Goal: Check status: Check status

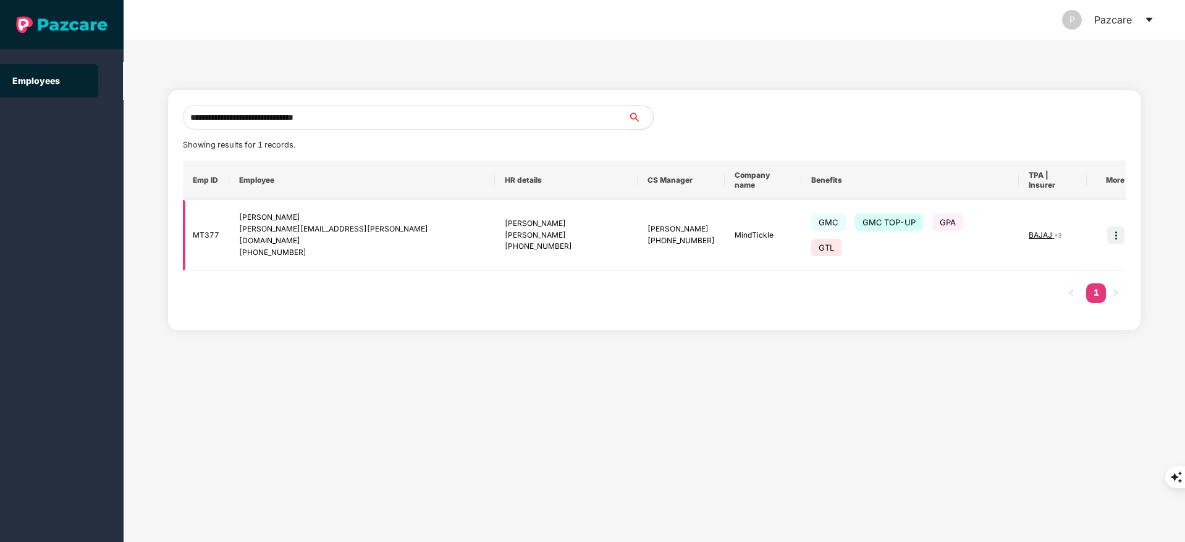
type input "**********"
click at [1110, 227] on img at bounding box center [1115, 235] width 17 height 17
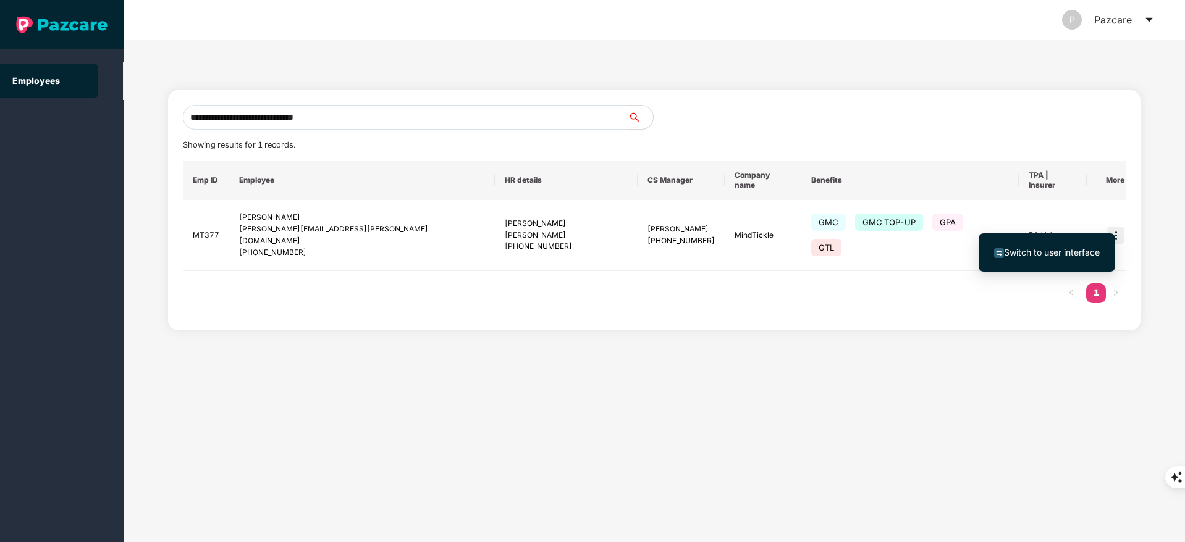
click at [1059, 257] on span "Switch to user interface" at bounding box center [1052, 252] width 96 height 11
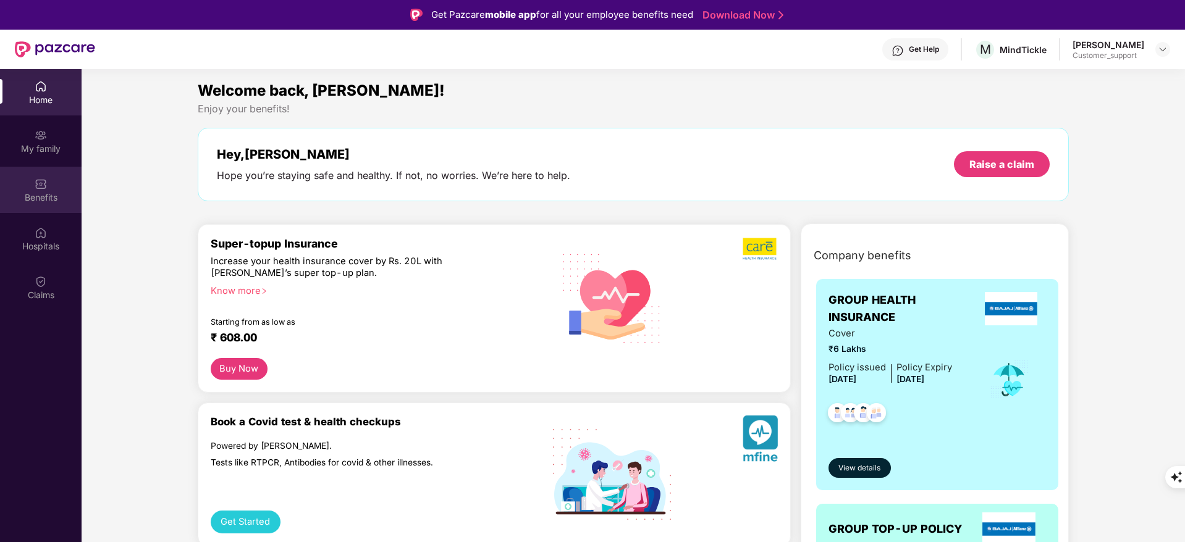
click at [36, 197] on div "Benefits" at bounding box center [41, 197] width 82 height 12
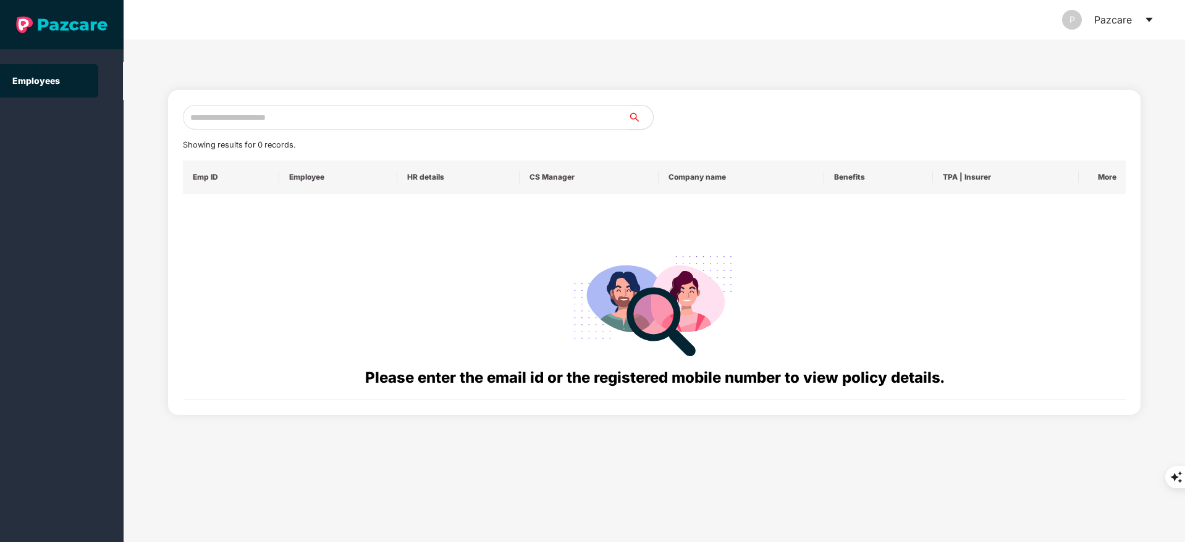
paste input "**********"
click at [279, 120] on input "text" at bounding box center [405, 117] width 445 height 25
click at [233, 114] on input "**********" at bounding box center [405, 117] width 445 height 25
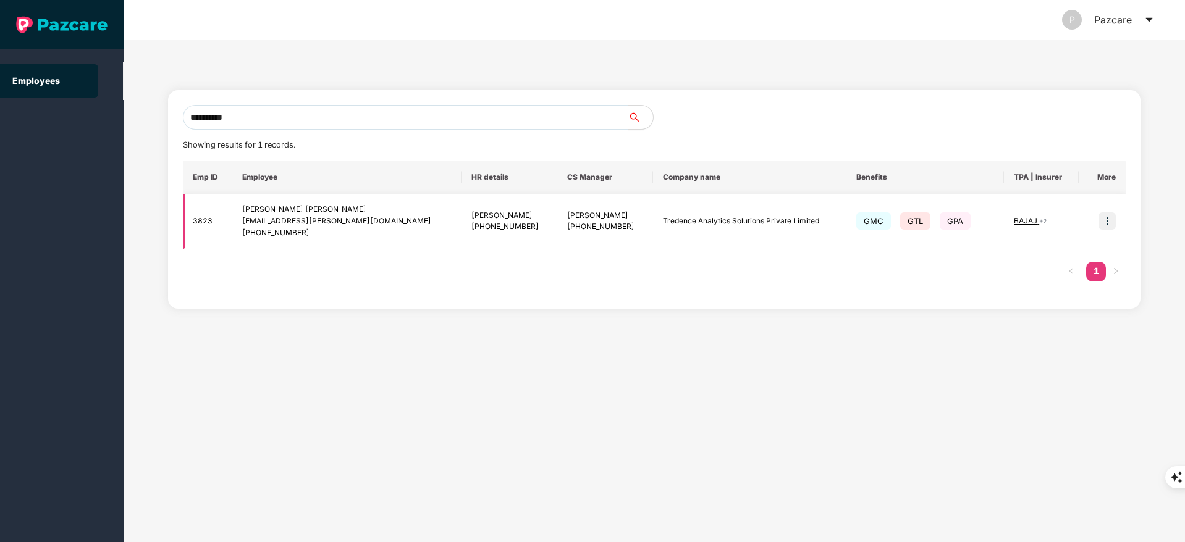
type input "**********"
click at [1103, 221] on img at bounding box center [1106, 220] width 17 height 17
click at [1030, 250] on span "Switch to user interface" at bounding box center [1052, 252] width 96 height 11
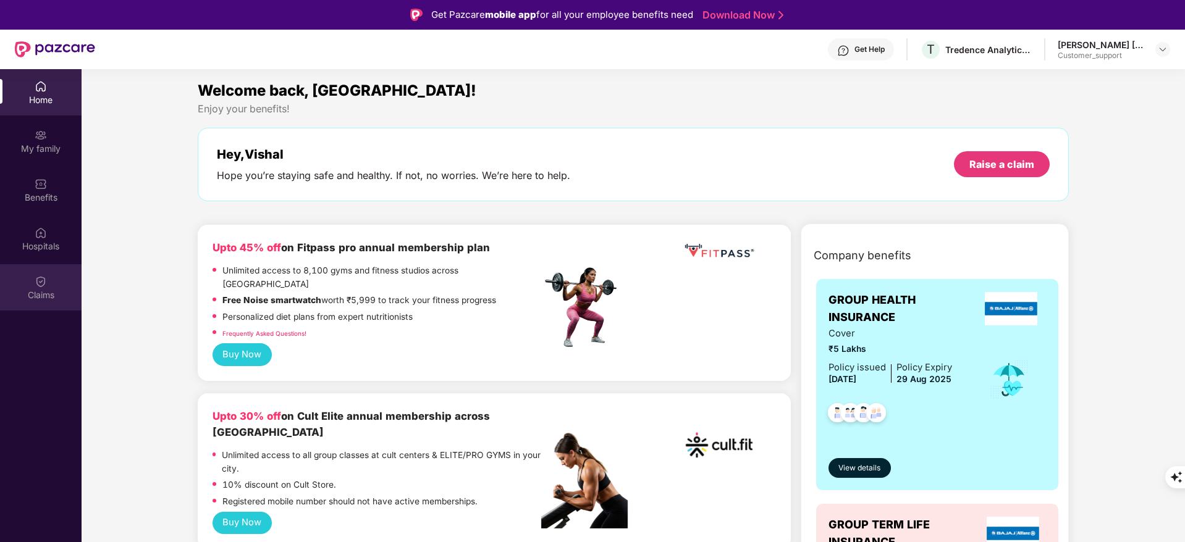
click at [54, 292] on div "Claims" at bounding box center [41, 295] width 82 height 12
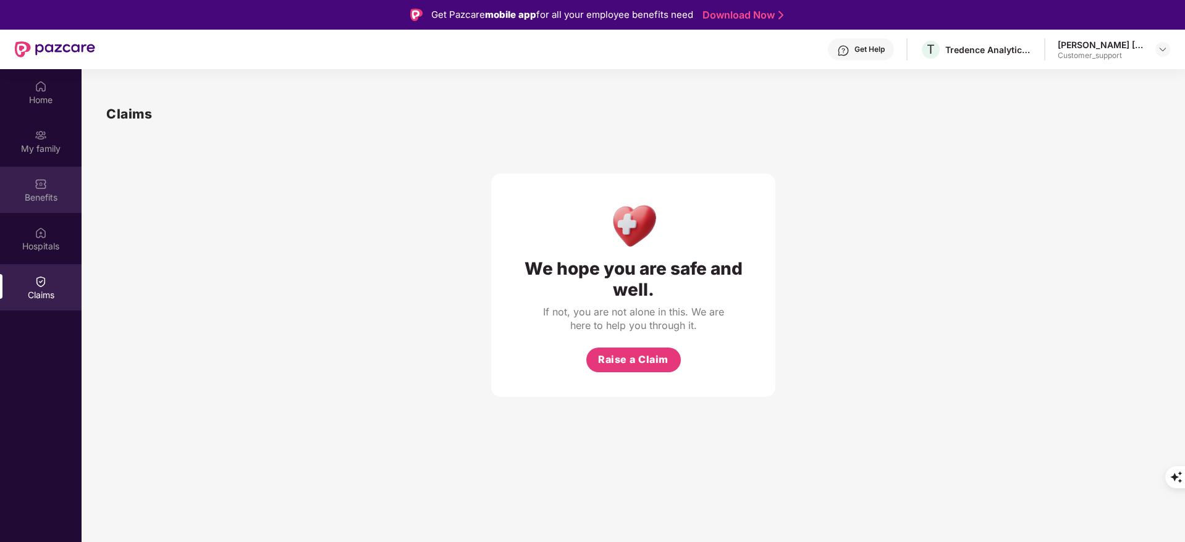
click at [26, 191] on div "Benefits" at bounding box center [41, 197] width 82 height 12
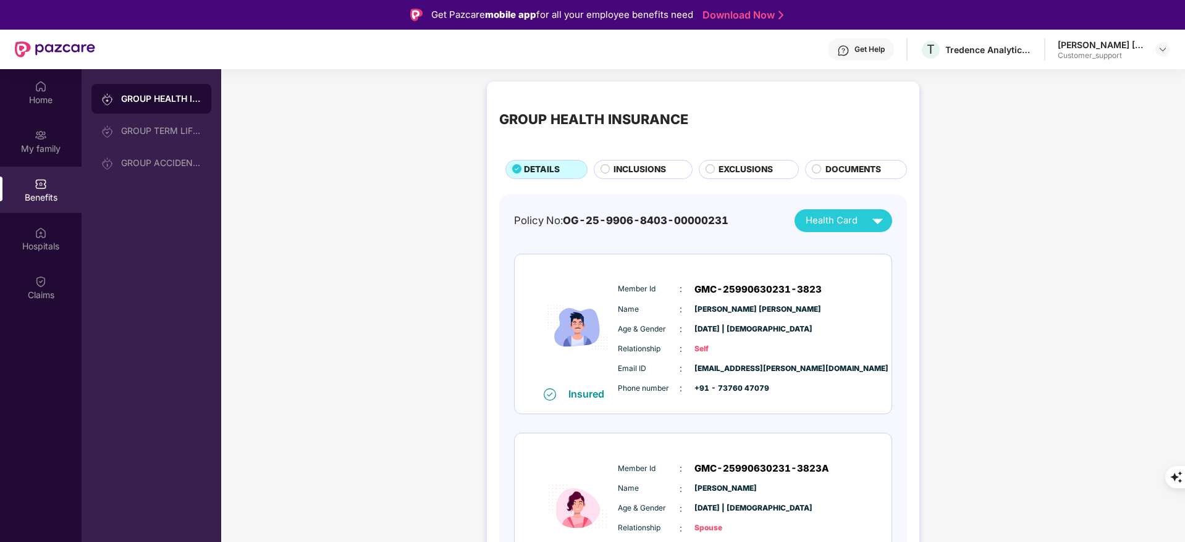
click at [844, 170] on span "DOCUMENTS" at bounding box center [853, 170] width 56 height 14
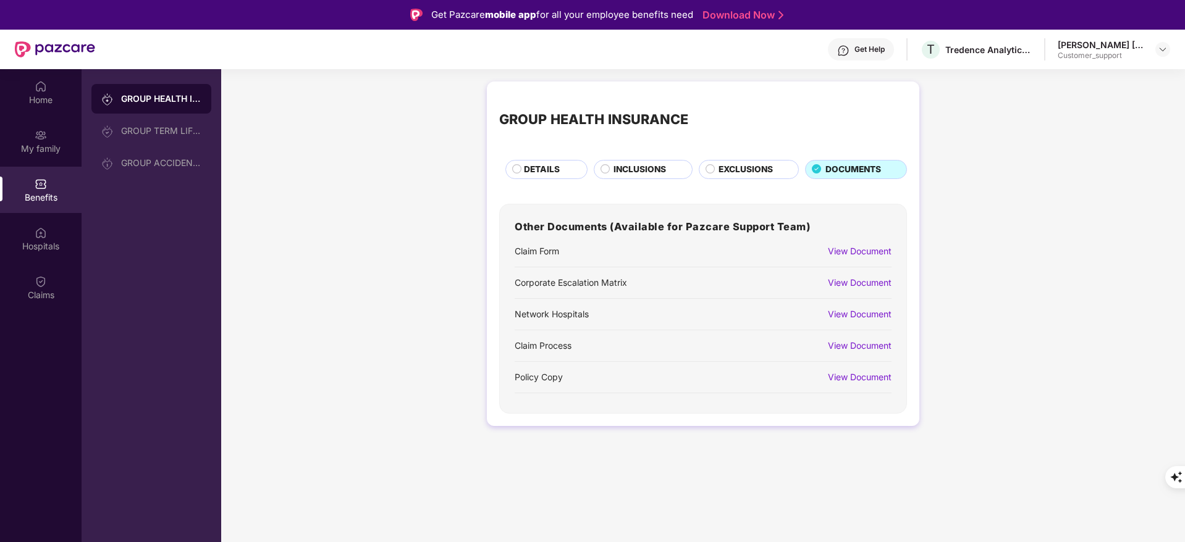
click at [847, 248] on div "View Document" at bounding box center [860, 252] width 64 height 14
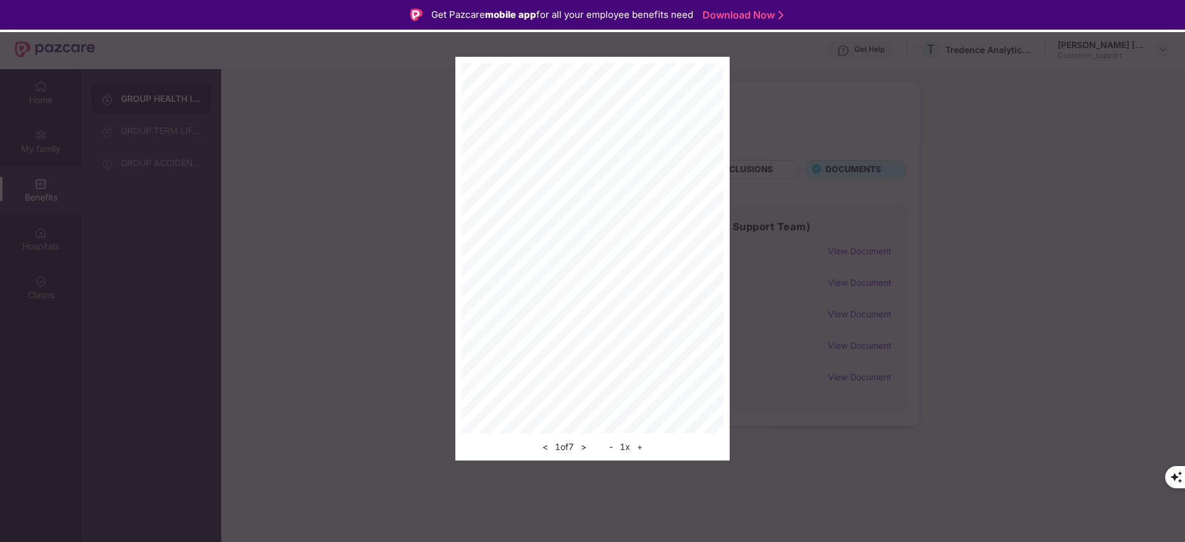
click at [643, 444] on button "+" at bounding box center [639, 447] width 13 height 15
click at [643, 444] on div "< 1 of 7 > - 1 x +" at bounding box center [592, 444] width 262 height 21
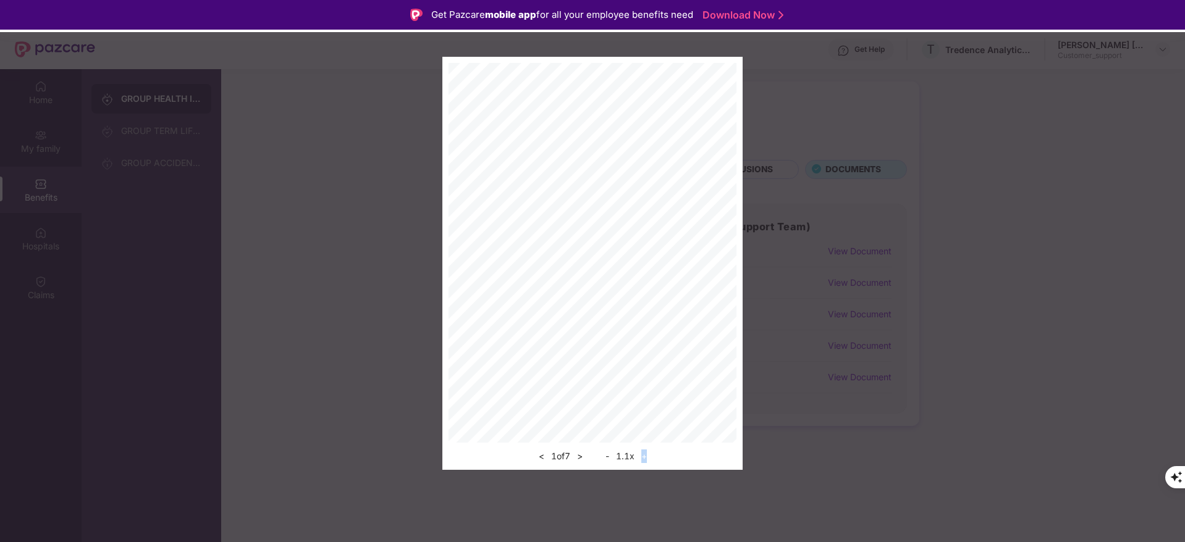
click at [643, 444] on div "< 1 of 7 > - 1.1 x +" at bounding box center [592, 453] width 288 height 21
click at [645, 457] on button "+" at bounding box center [643, 456] width 13 height 15
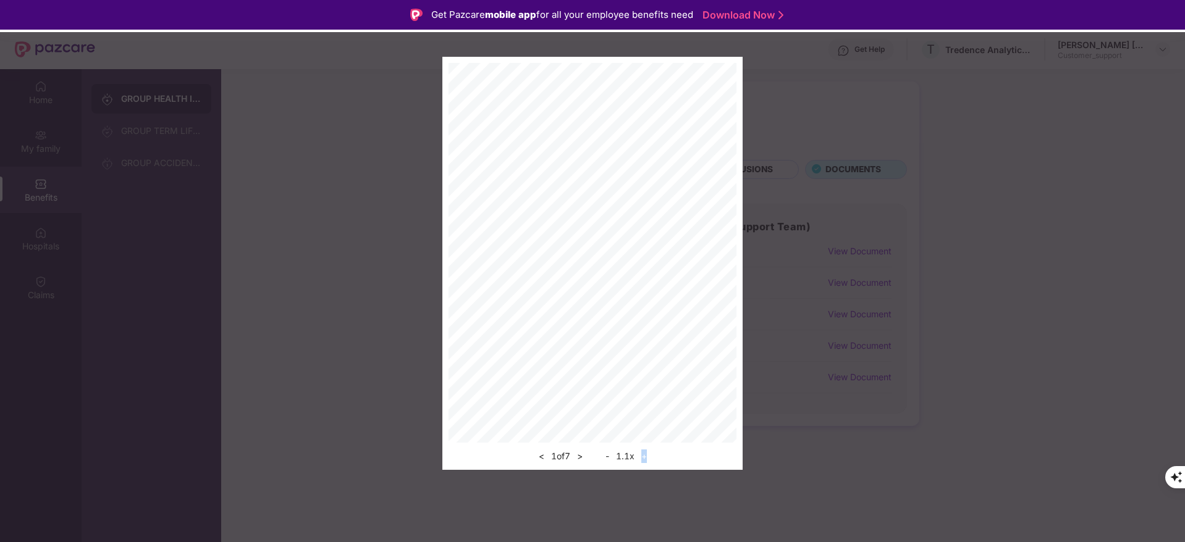
click at [645, 457] on button "+" at bounding box center [643, 456] width 13 height 15
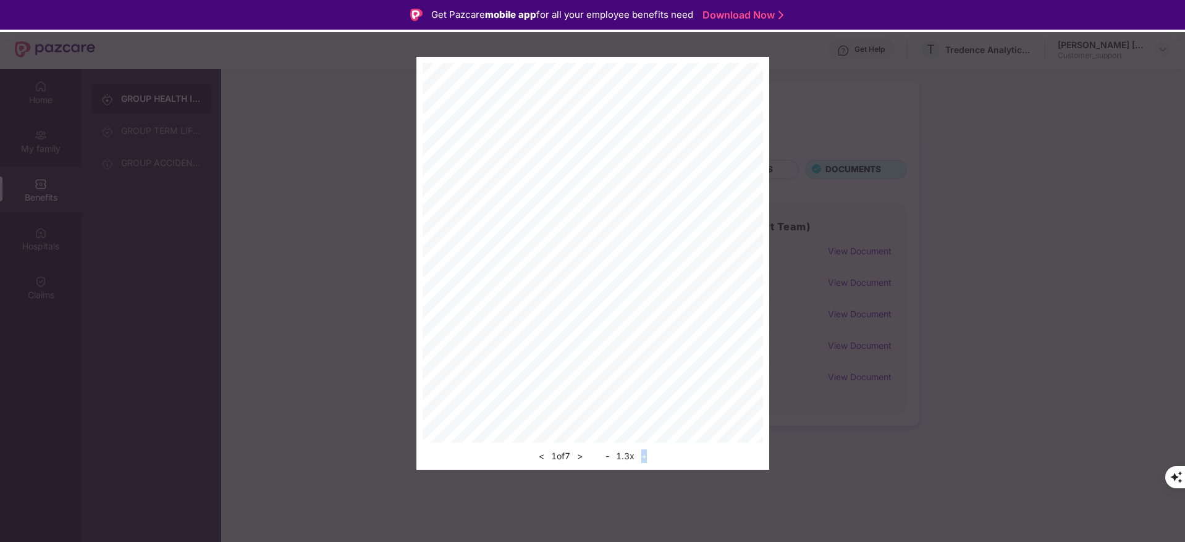
click at [645, 457] on button "+" at bounding box center [643, 456] width 13 height 15
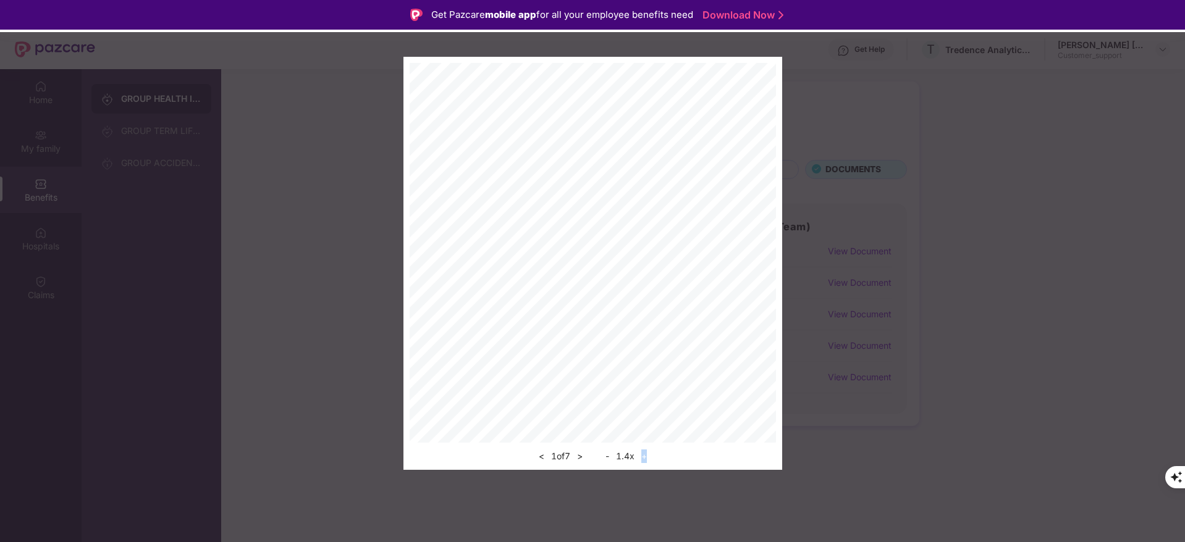
click at [645, 457] on button "+" at bounding box center [643, 456] width 13 height 15
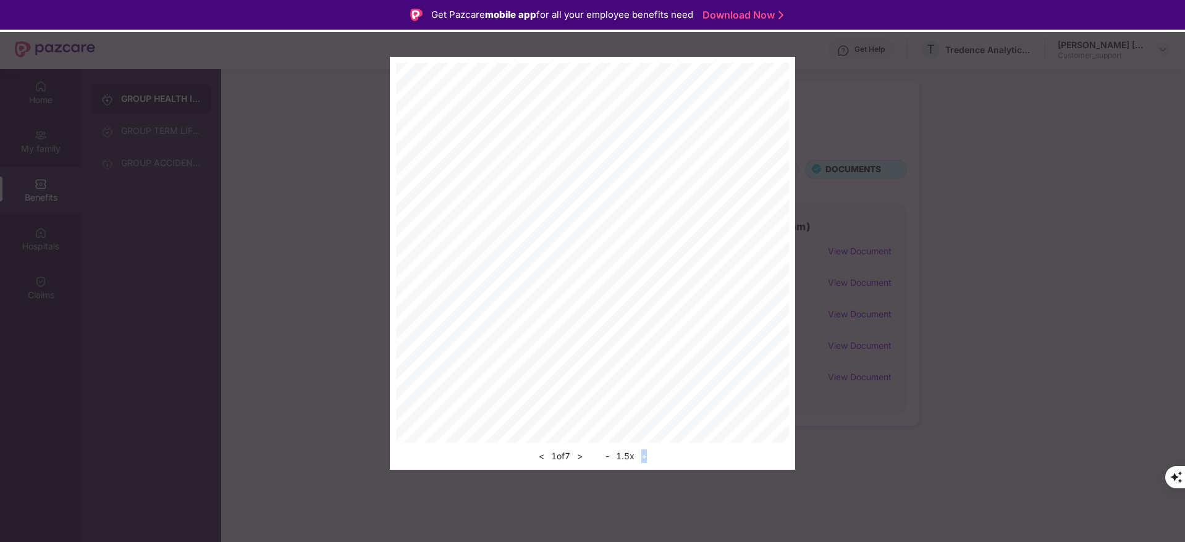
click at [645, 457] on button "+" at bounding box center [643, 456] width 13 height 15
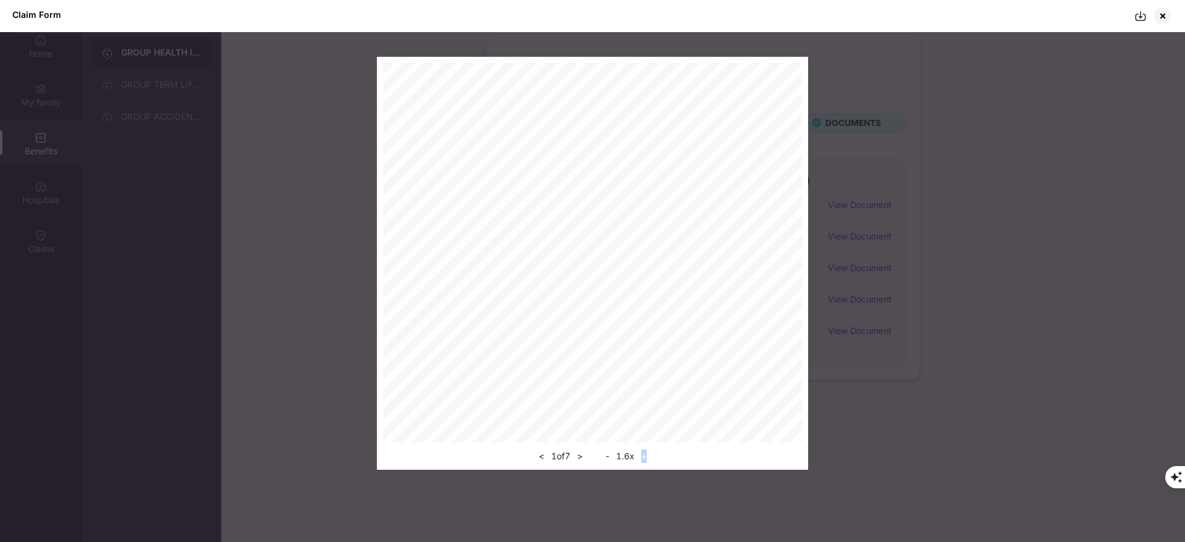
scroll to position [56, 0]
click at [1161, 19] on div at bounding box center [1163, 16] width 20 height 20
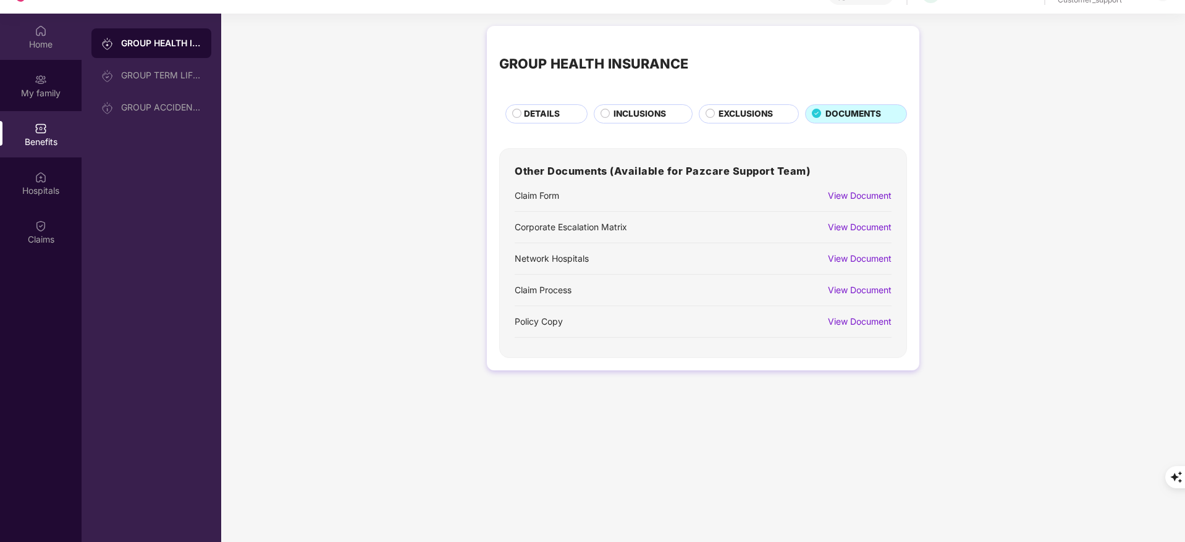
click at [48, 43] on div "Home" at bounding box center [41, 44] width 82 height 12
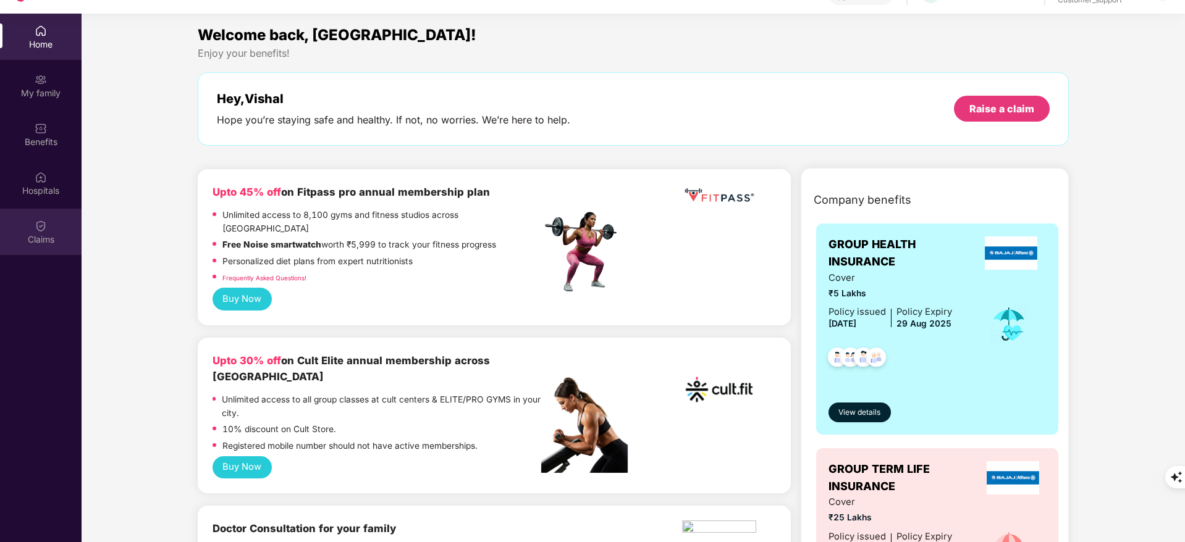
click at [51, 221] on div "Claims" at bounding box center [41, 232] width 82 height 46
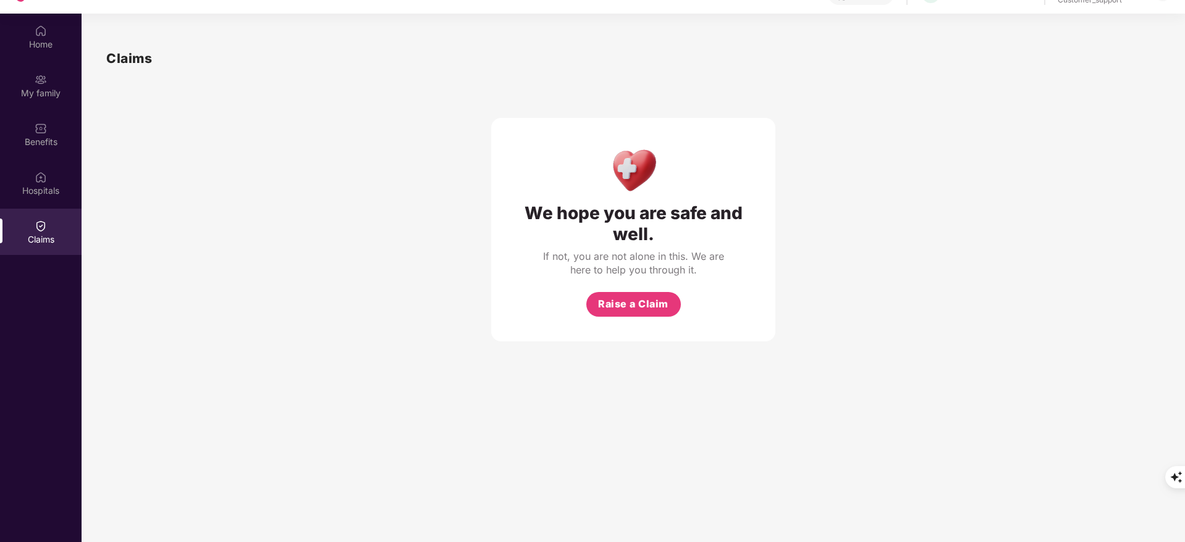
click at [31, 208] on div "Home My family Benefits Hospitals Claims" at bounding box center [41, 136] width 82 height 244
click at [33, 197] on div "Hospitals" at bounding box center [41, 183] width 82 height 46
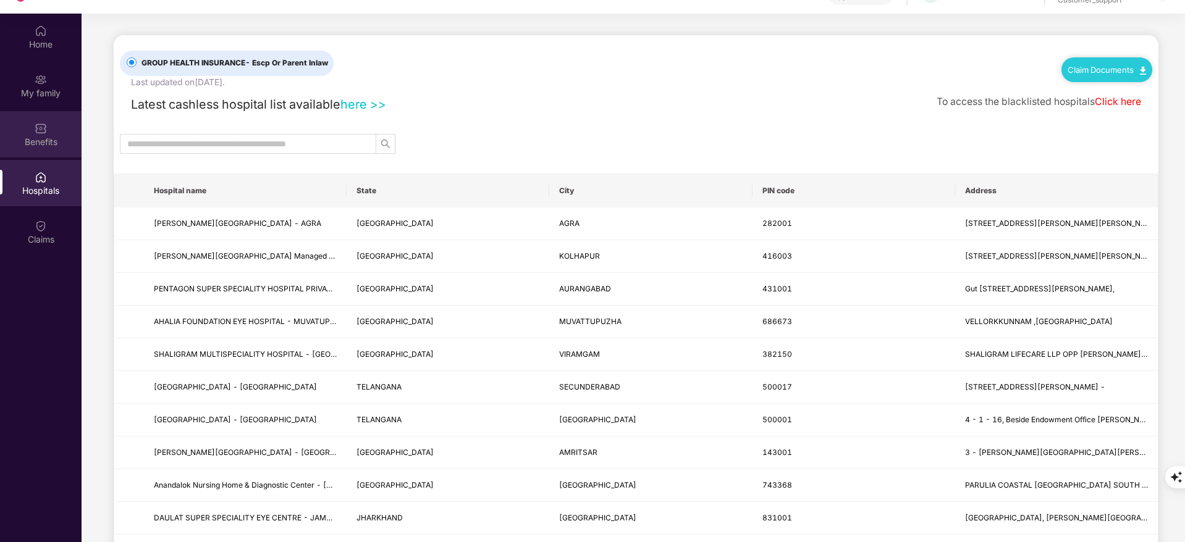
click at [41, 134] on img at bounding box center [41, 128] width 12 height 12
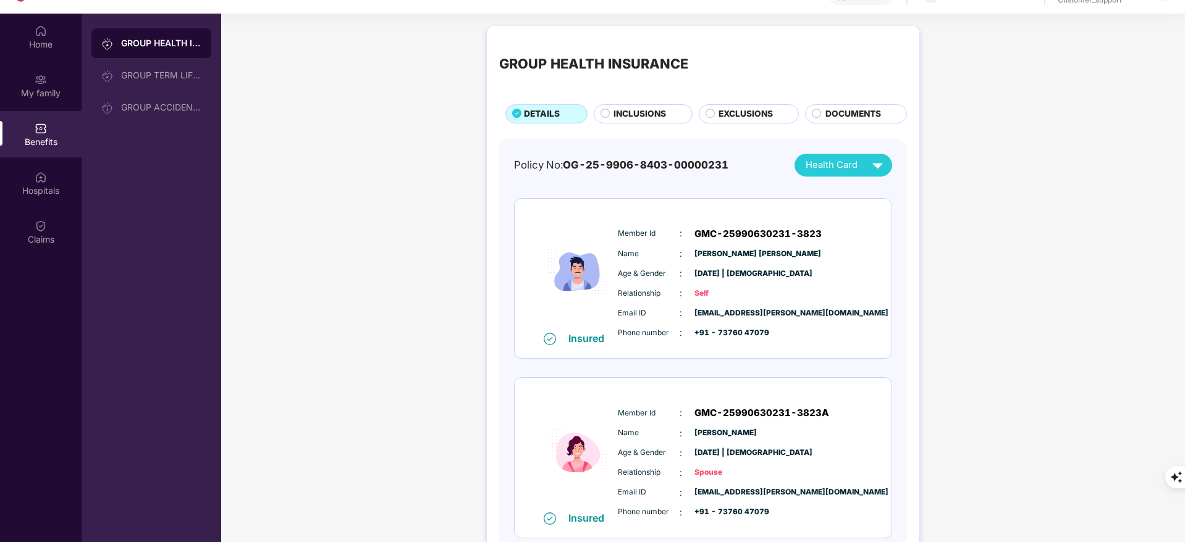
click at [619, 116] on span "INCLUSIONS" at bounding box center [639, 114] width 53 height 14
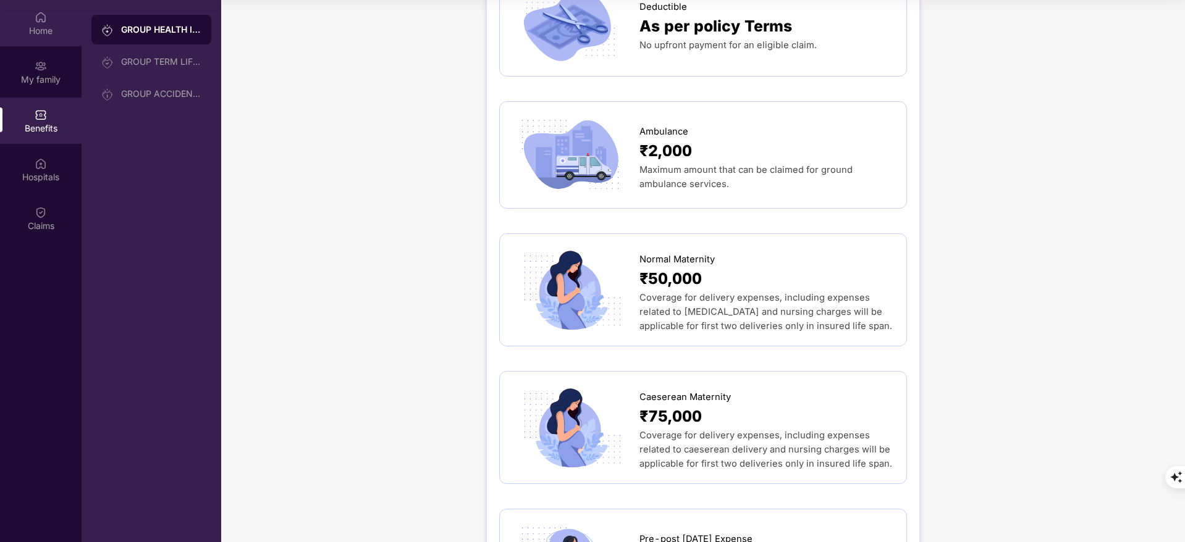
scroll to position [0, 0]
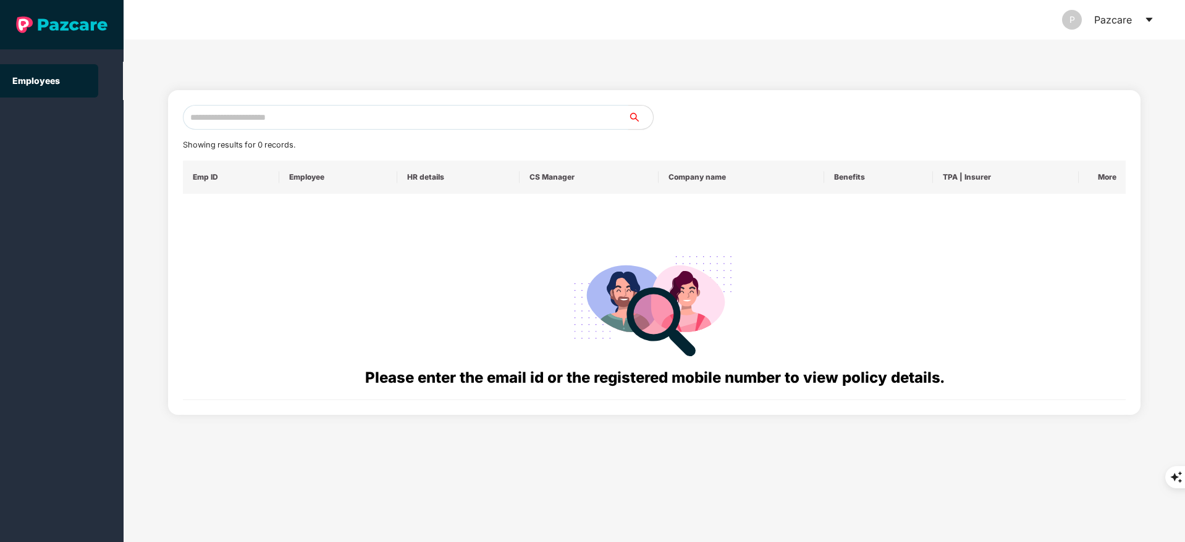
click at [217, 119] on input "text" at bounding box center [405, 117] width 445 height 25
paste input "**********"
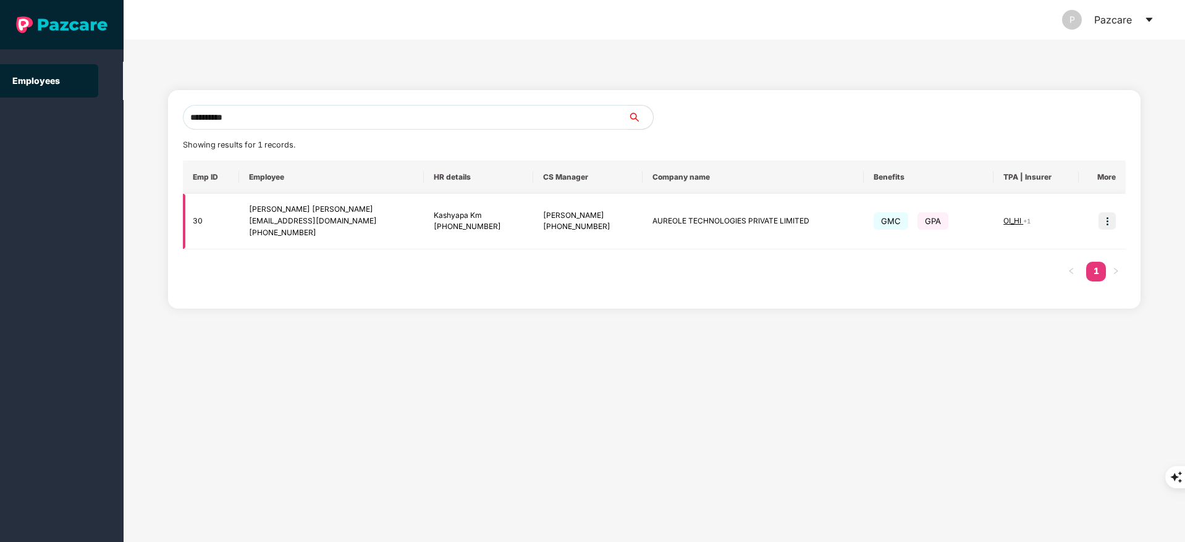
type input "**********"
click at [1105, 218] on img at bounding box center [1106, 220] width 17 height 17
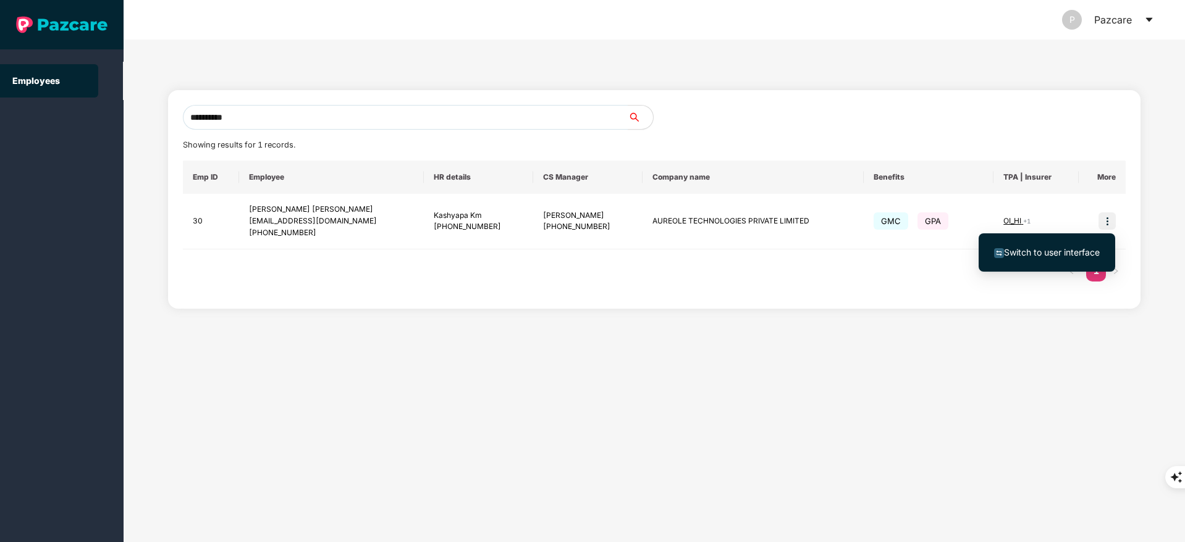
click at [1076, 256] on span "Switch to user interface" at bounding box center [1052, 252] width 96 height 11
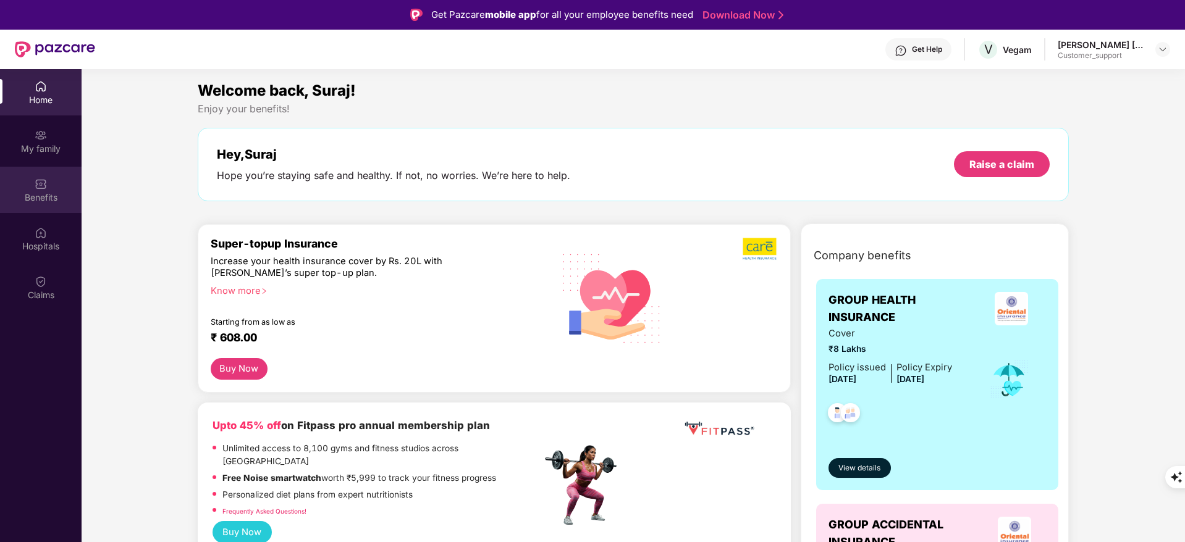
click at [52, 192] on div "Benefits" at bounding box center [41, 197] width 82 height 12
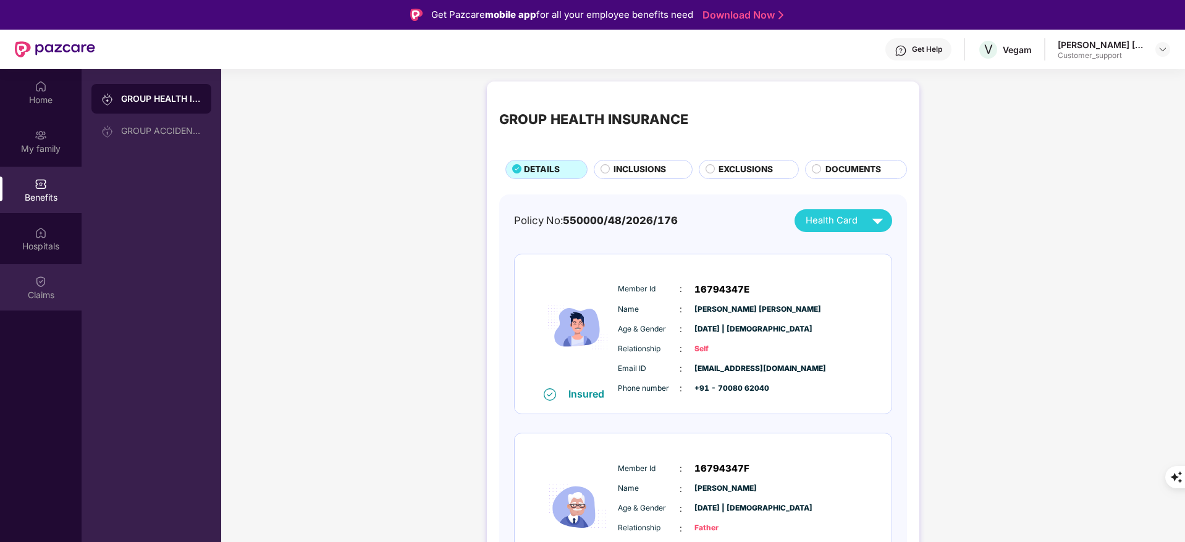
click at [57, 285] on div "Claims" at bounding box center [41, 287] width 82 height 46
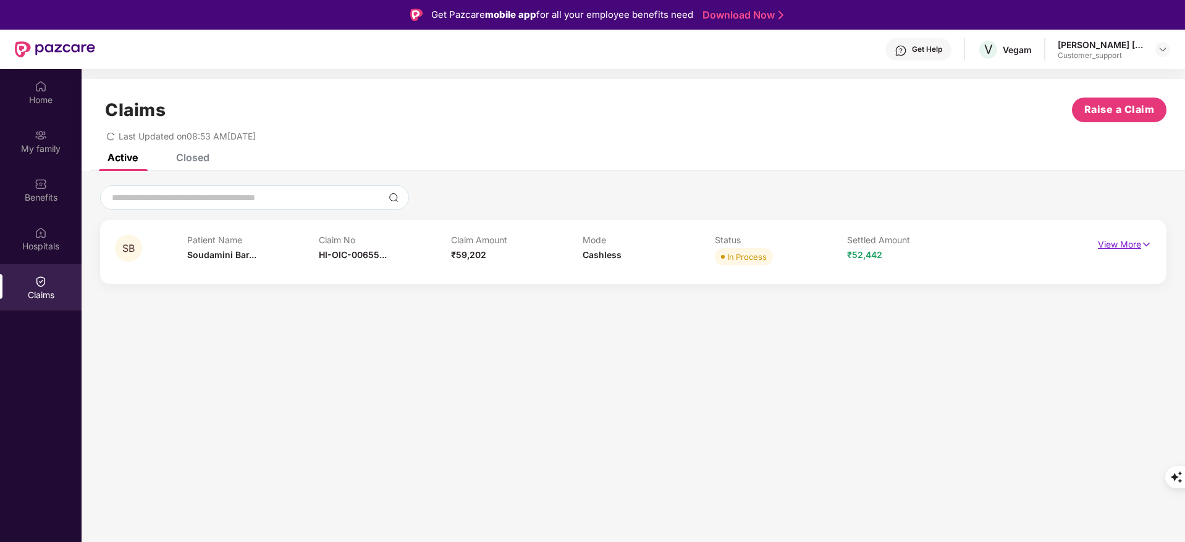
click at [1116, 245] on p "View More" at bounding box center [1125, 243] width 54 height 17
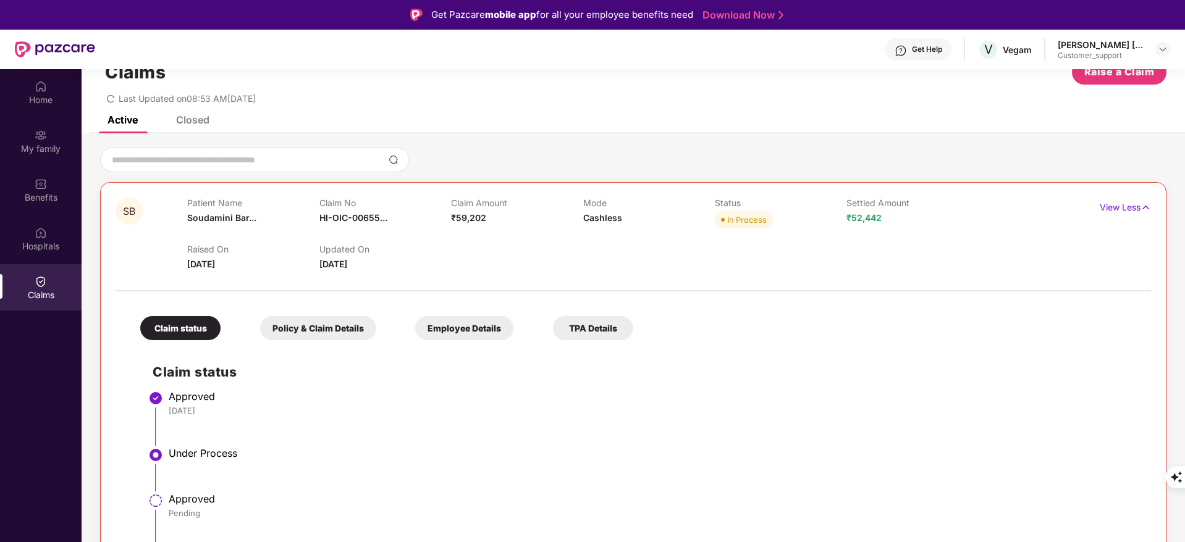
click at [192, 125] on div "Closed" at bounding box center [192, 120] width 33 height 12
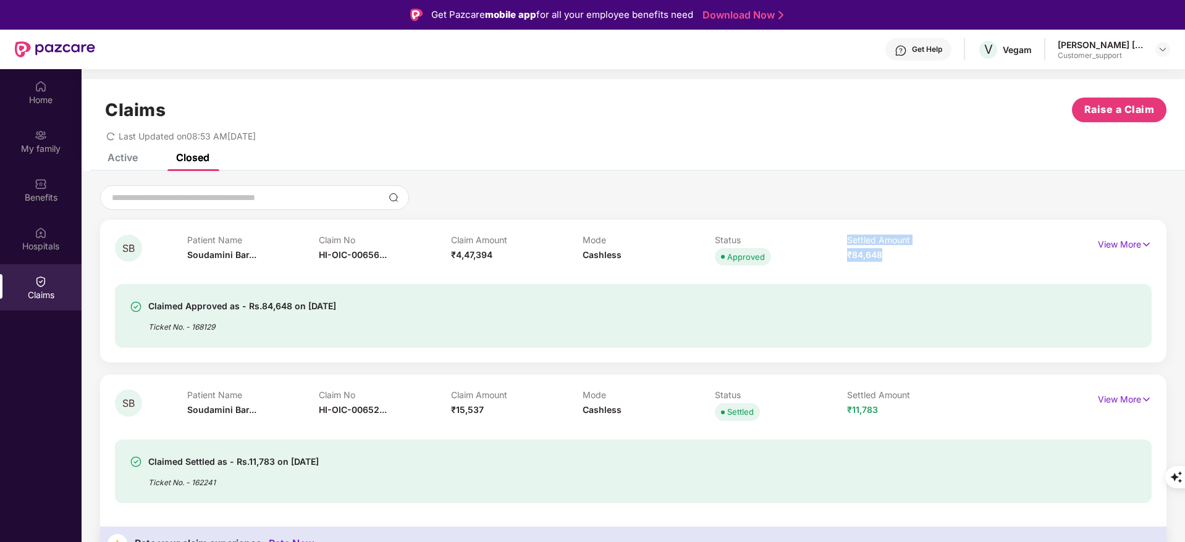
drag, startPoint x: 835, startPoint y: 254, endPoint x: 926, endPoint y: 258, distance: 90.9
click at [926, 258] on div "Patient Name Soudamini Bar... Claim No HI-OIC-00656... Claim Amount ₹4,47,394 M…" at bounding box center [583, 252] width 792 height 34
drag, startPoint x: 818, startPoint y: 415, endPoint x: 896, endPoint y: 444, distance: 82.9
click at [927, 415] on div "Patient Name Soudamini Bar... Claim No HI-OIC-00652... Claim Amount ₹15,537 Mod…" at bounding box center [583, 407] width 792 height 34
click at [890, 426] on div "Claimed Settled as - Rs.11,783 on [DATE] Ticket No. - 162241" at bounding box center [633, 463] width 1036 height 79
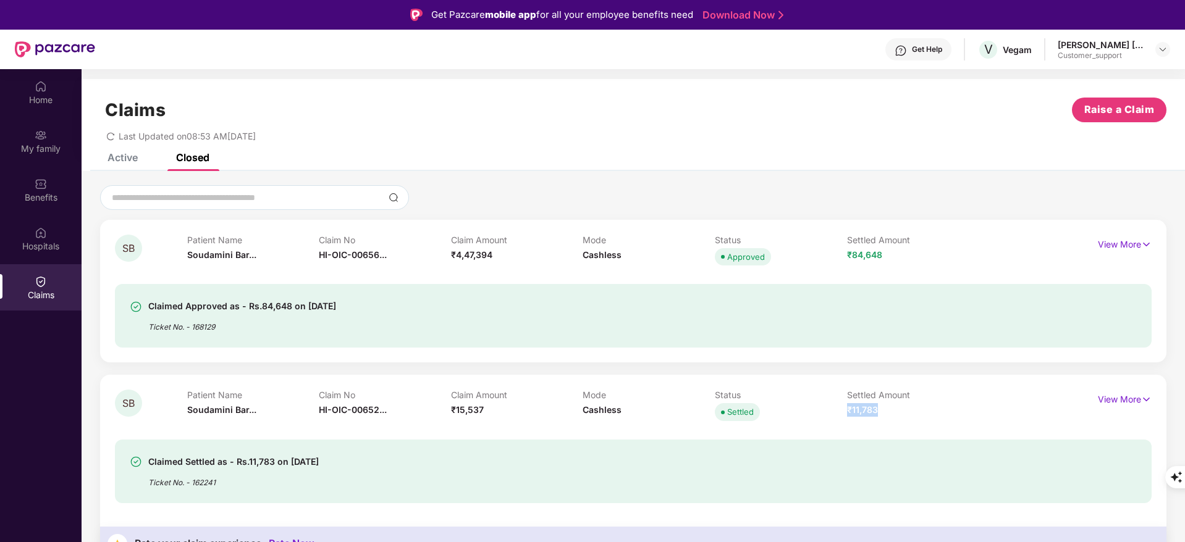
drag, startPoint x: 901, startPoint y: 418, endPoint x: 846, endPoint y: 416, distance: 54.4
click at [847, 416] on div "Settled Amount ₹11,783" at bounding box center [913, 407] width 132 height 34
drag, startPoint x: 899, startPoint y: 256, endPoint x: 831, endPoint y: 258, distance: 68.0
click at [831, 258] on div "Patient Name Soudamini Bar... Claim No HI-OIC-00656... Claim Amount ₹4,47,394 M…" at bounding box center [583, 252] width 792 height 34
click at [873, 299] on div "Claimed Approved as - Rs.84,648 on [DATE] Ticket No. - 168129" at bounding box center [549, 316] width 839 height 34
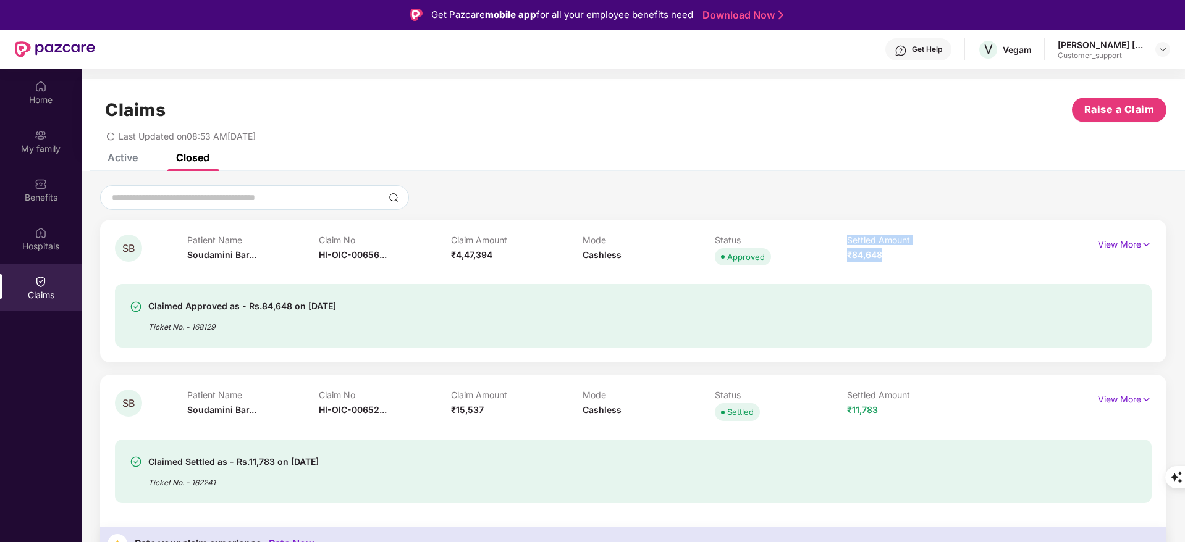
drag, startPoint x: 895, startPoint y: 256, endPoint x: 831, endPoint y: 261, distance: 64.4
click at [831, 261] on div "Patient Name Soudamini Bar... Claim No HI-OIC-00656... Claim Amount ₹4,47,394 M…" at bounding box center [583, 252] width 792 height 34
click at [855, 277] on div "Claimed Approved as - Rs.84,648 on [DATE] Ticket No. - 168129" at bounding box center [633, 308] width 1036 height 79
drag, startPoint x: 897, startPoint y: 258, endPoint x: 831, endPoint y: 259, distance: 65.5
click at [831, 259] on div "Patient Name Soudamini Bar... Claim No HI-OIC-00656... Claim Amount ₹4,47,394 M…" at bounding box center [583, 252] width 792 height 34
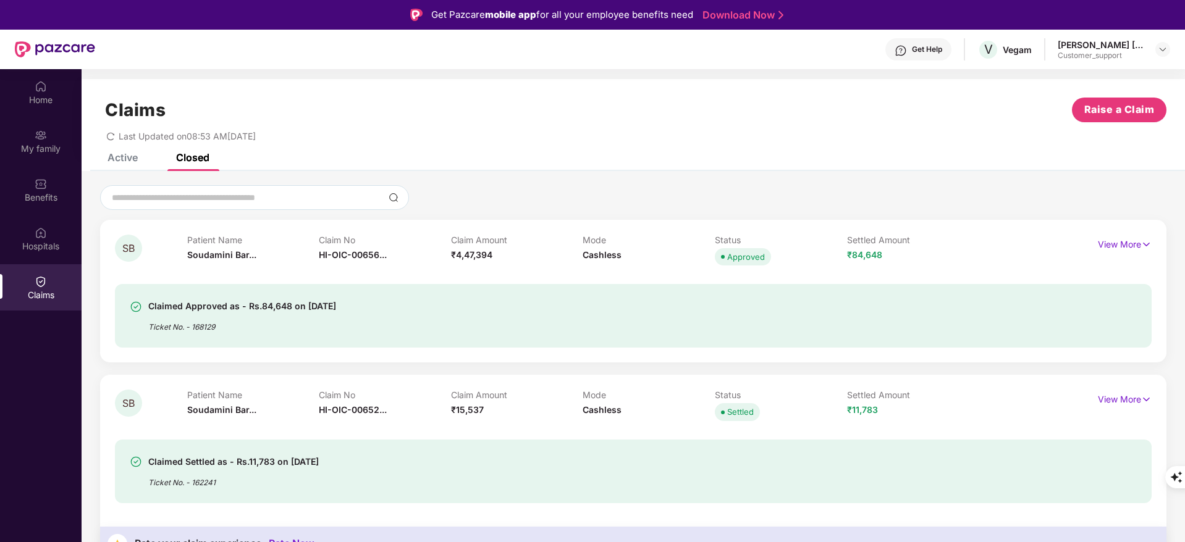
click at [818, 273] on div "Claimed Approved as - Rs.84,648 on [DATE] Ticket No. - 168129" at bounding box center [633, 308] width 1036 height 79
click at [123, 162] on div "Active" at bounding box center [122, 157] width 30 height 12
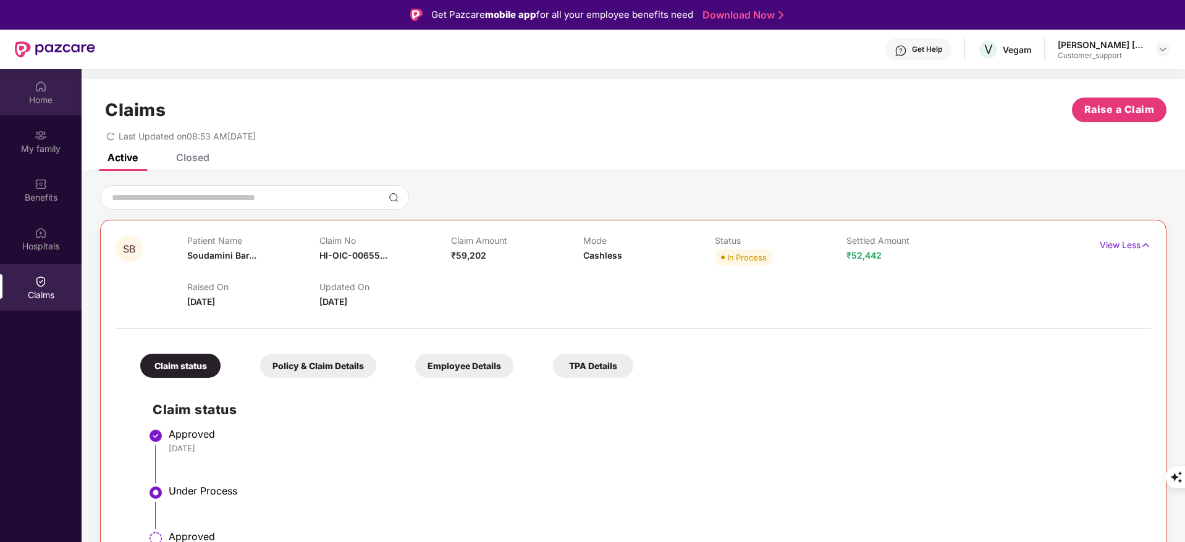
click at [48, 82] on div "Home" at bounding box center [41, 92] width 82 height 46
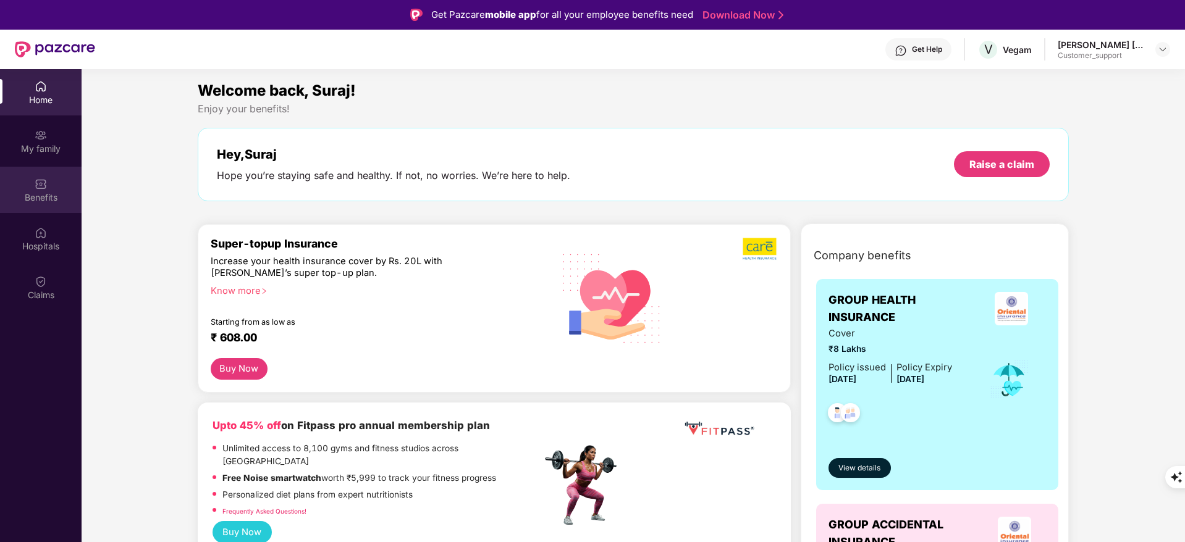
click at [29, 182] on div "Benefits" at bounding box center [41, 190] width 82 height 46
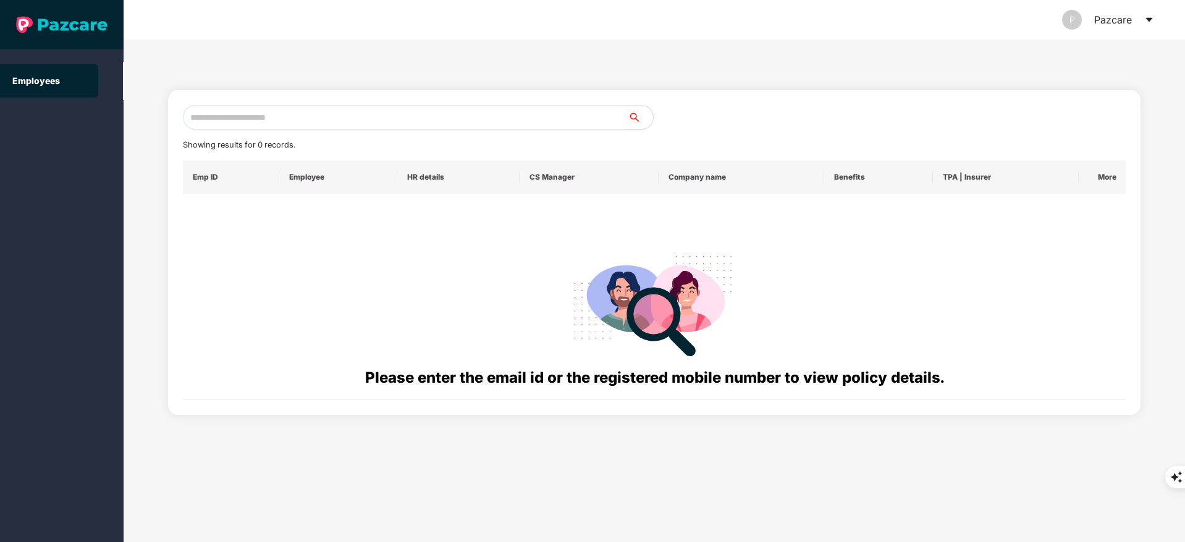
click at [256, 120] on input "text" at bounding box center [405, 117] width 445 height 25
paste input "**********"
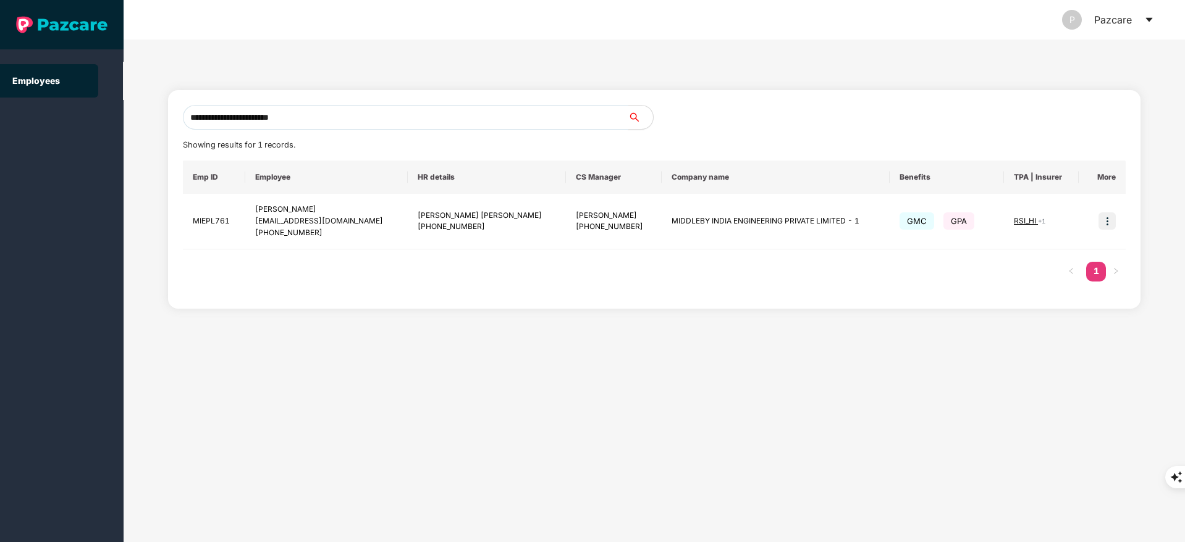
click at [267, 116] on input "**********" at bounding box center [405, 117] width 445 height 25
paste input "***"
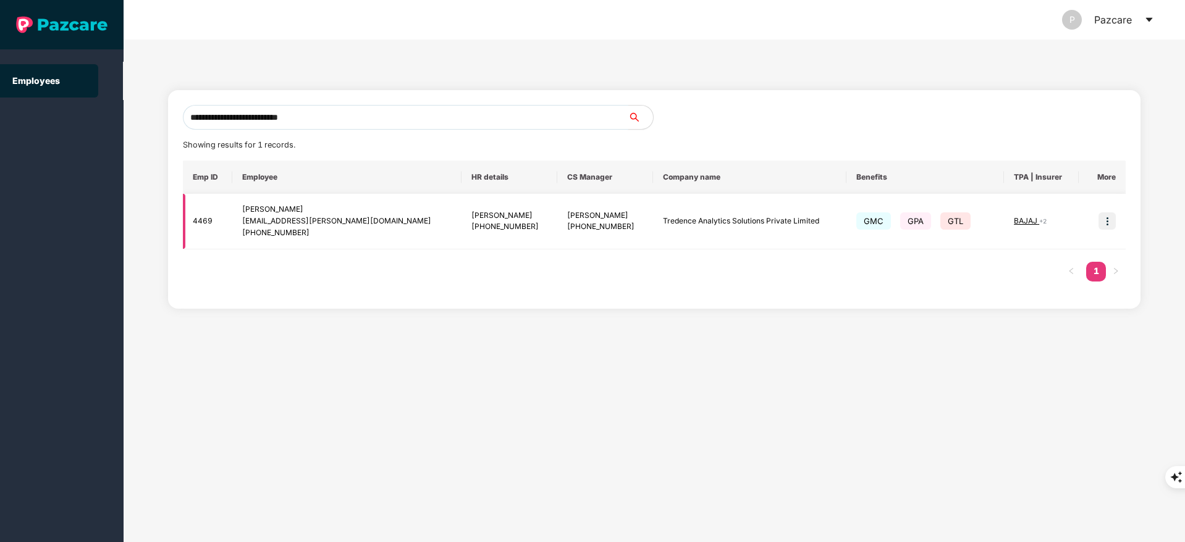
type input "**********"
click at [1111, 222] on img at bounding box center [1106, 220] width 17 height 17
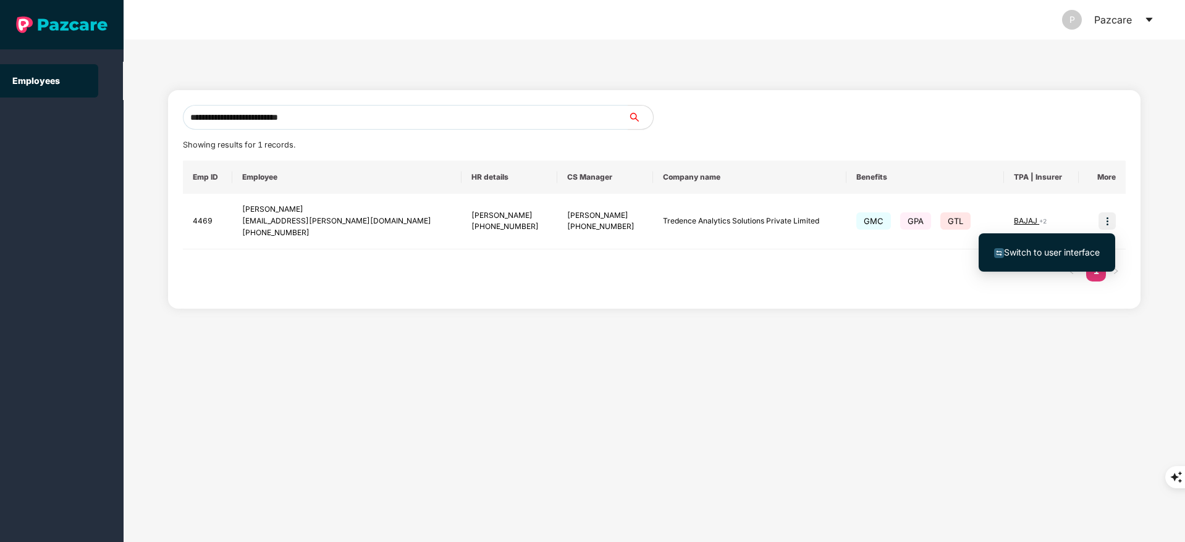
click at [1045, 255] on span "Switch to user interface" at bounding box center [1052, 252] width 96 height 11
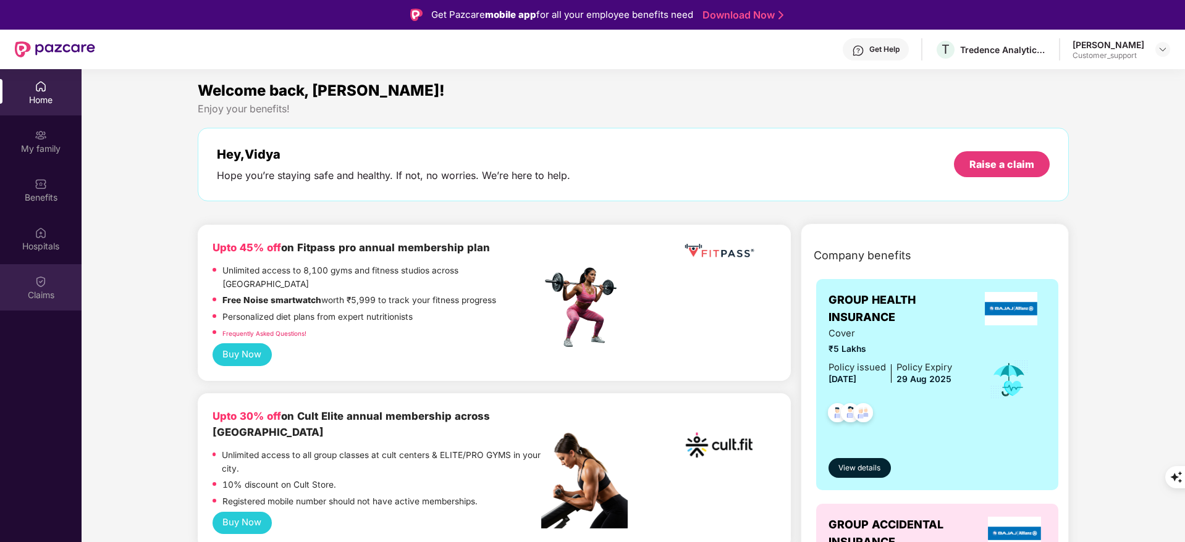
click at [51, 291] on div "Claims" at bounding box center [41, 295] width 82 height 12
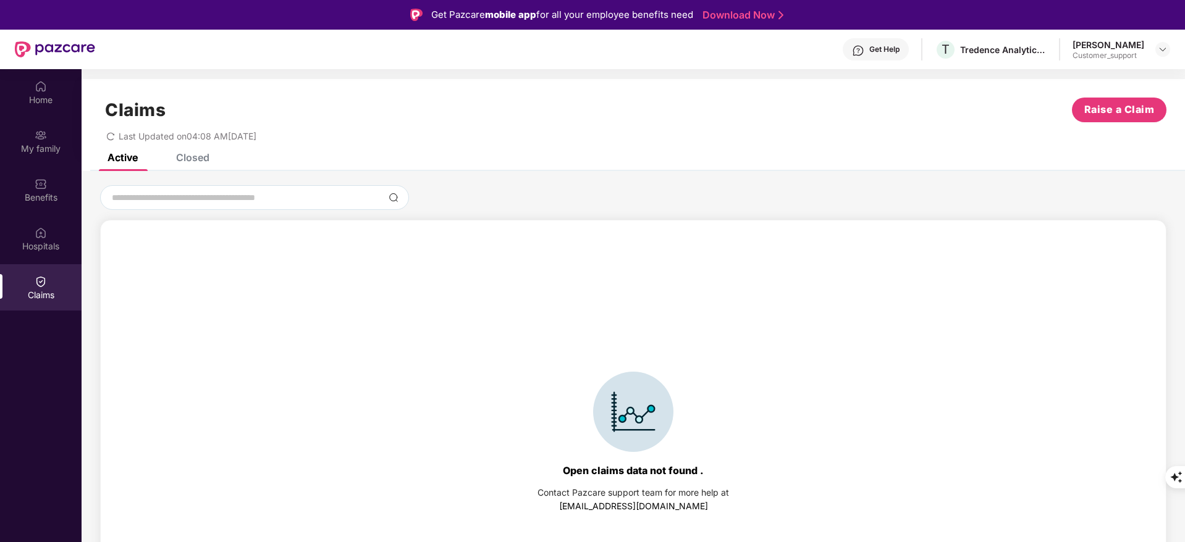
click at [197, 161] on div "Closed" at bounding box center [192, 157] width 33 height 12
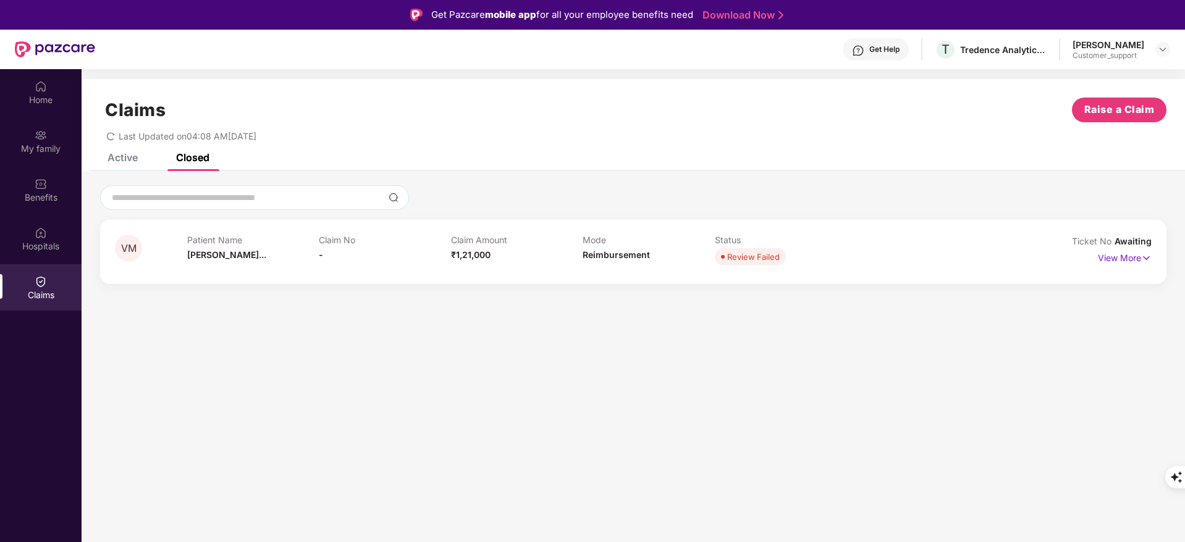
click at [125, 156] on div "Active" at bounding box center [122, 157] width 30 height 12
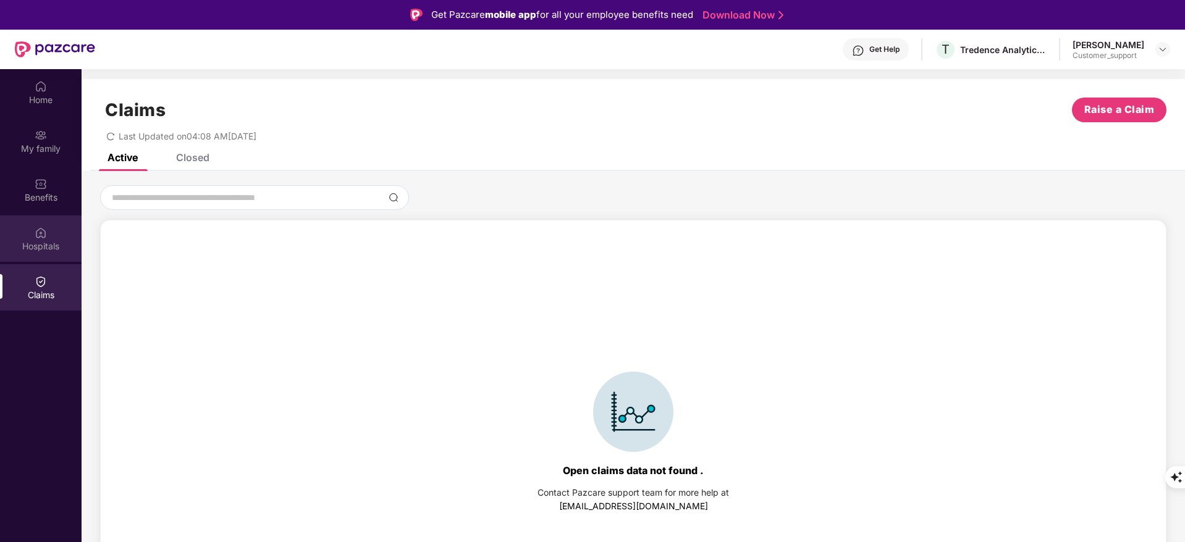
click at [44, 257] on div "Hospitals" at bounding box center [41, 239] width 82 height 46
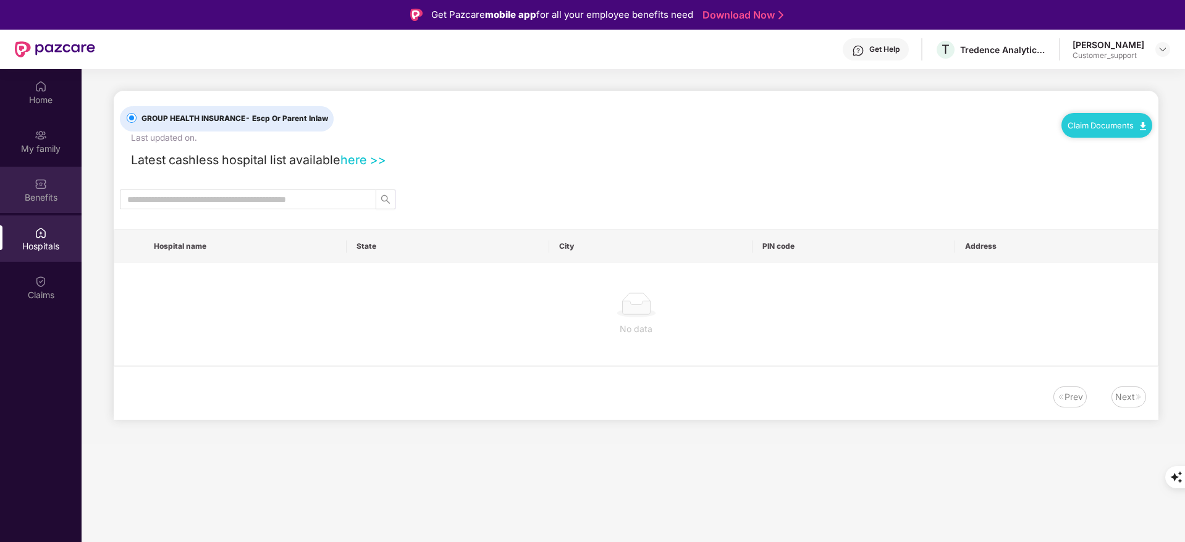
click at [44, 186] on img at bounding box center [41, 184] width 12 height 12
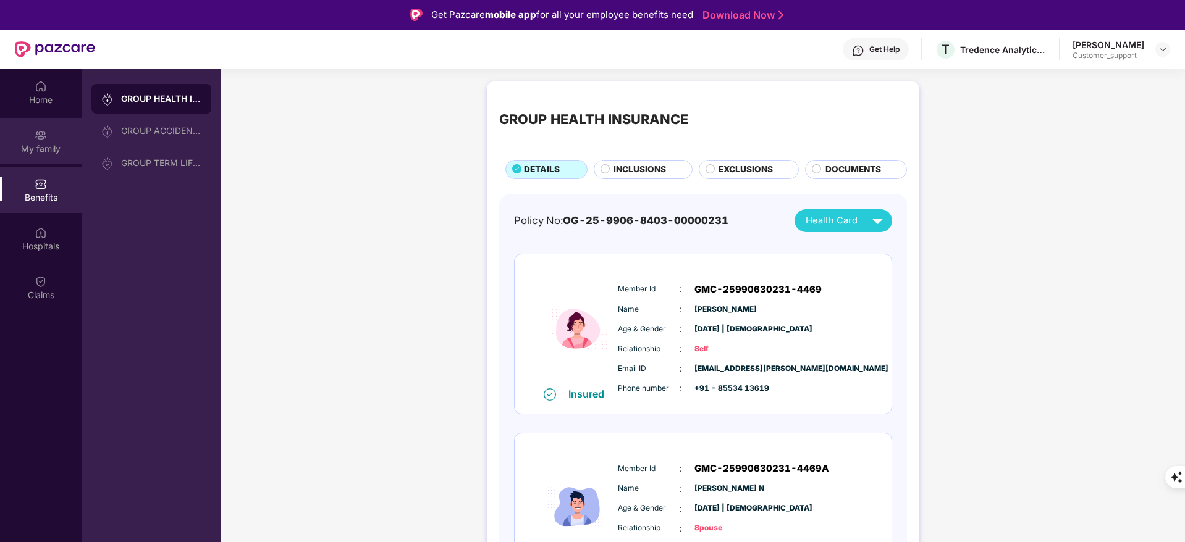
click at [41, 146] on div "My family" at bounding box center [41, 149] width 82 height 12
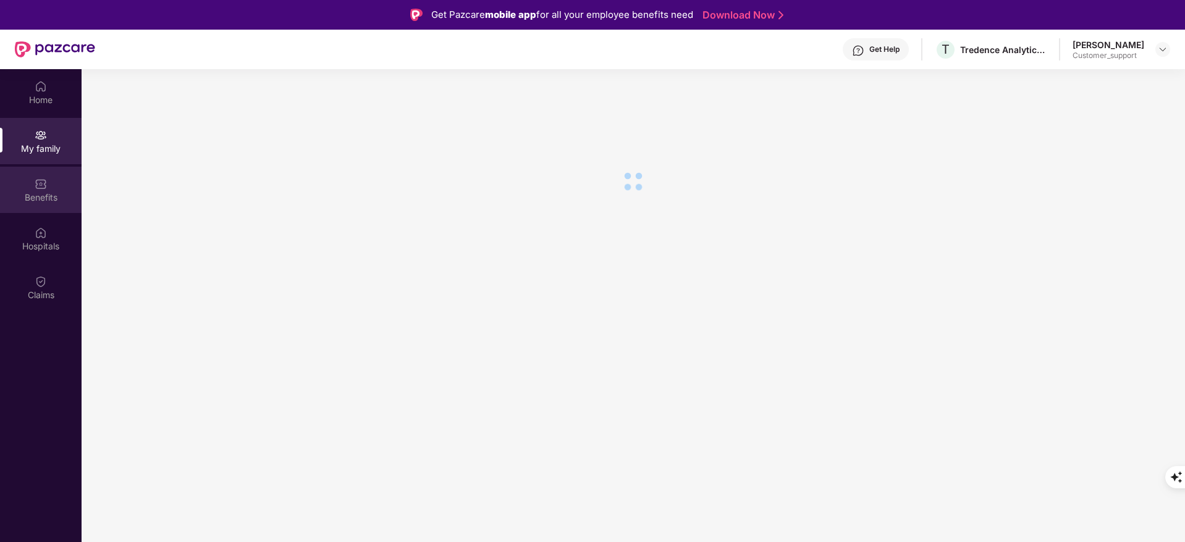
click at [57, 195] on div "Benefits" at bounding box center [41, 197] width 82 height 12
